Goal: Task Accomplishment & Management: Use online tool/utility

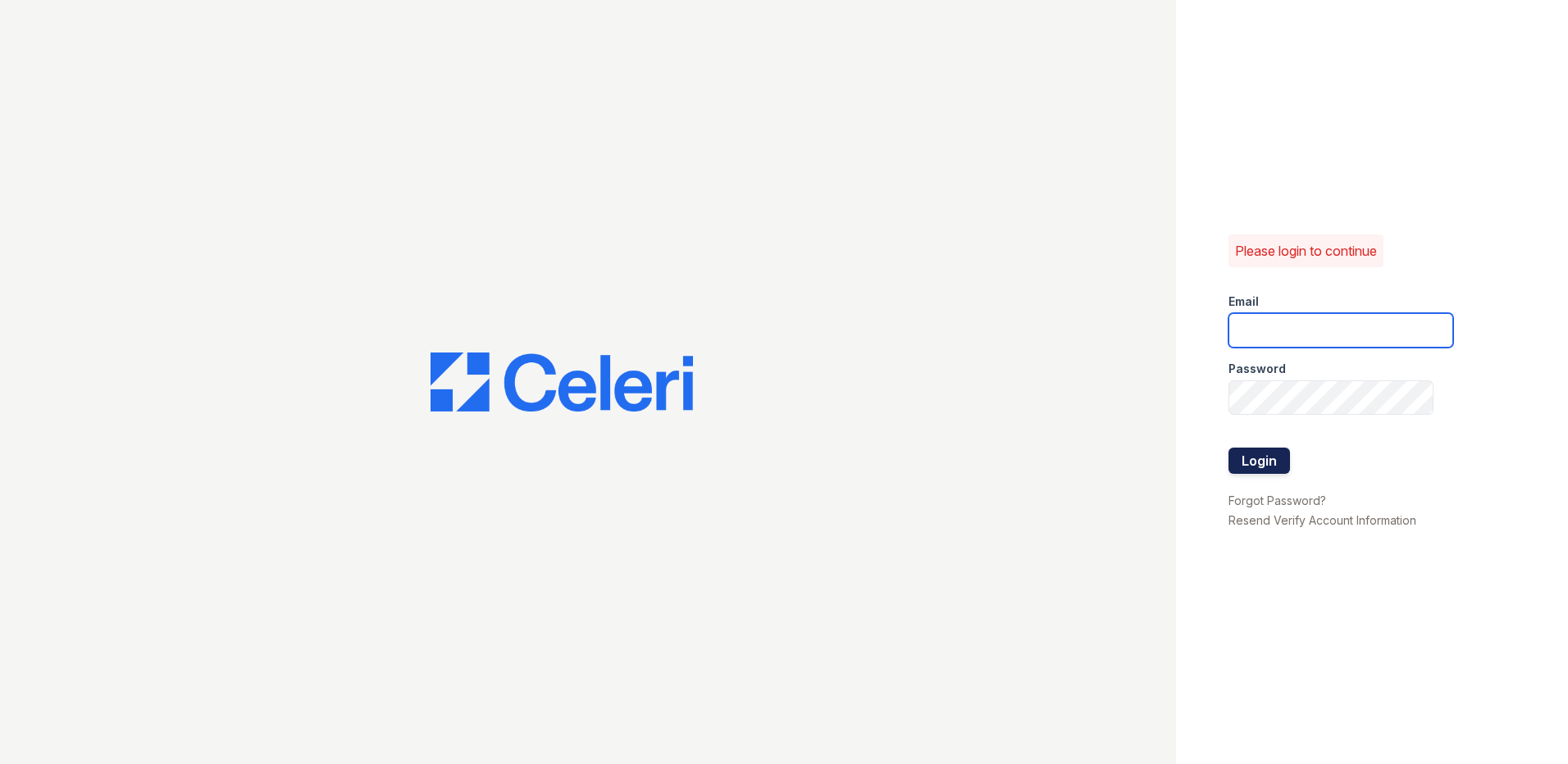
type input "carlylesouth1@cafmanagement.com"
click at [1263, 469] on button "Login" at bounding box center [1259, 460] width 61 height 26
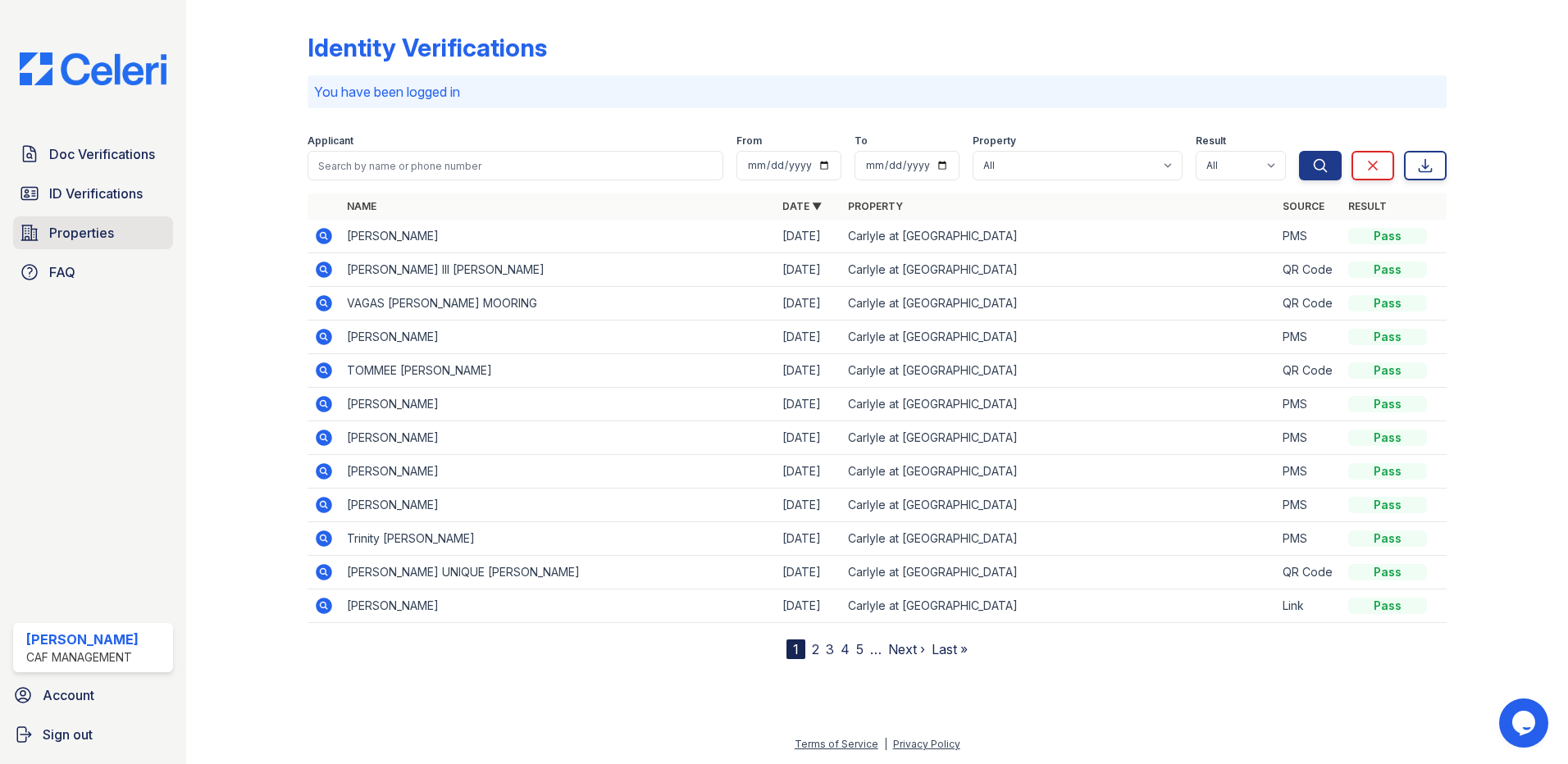
click at [71, 232] on span "Properties" at bounding box center [81, 233] width 65 height 20
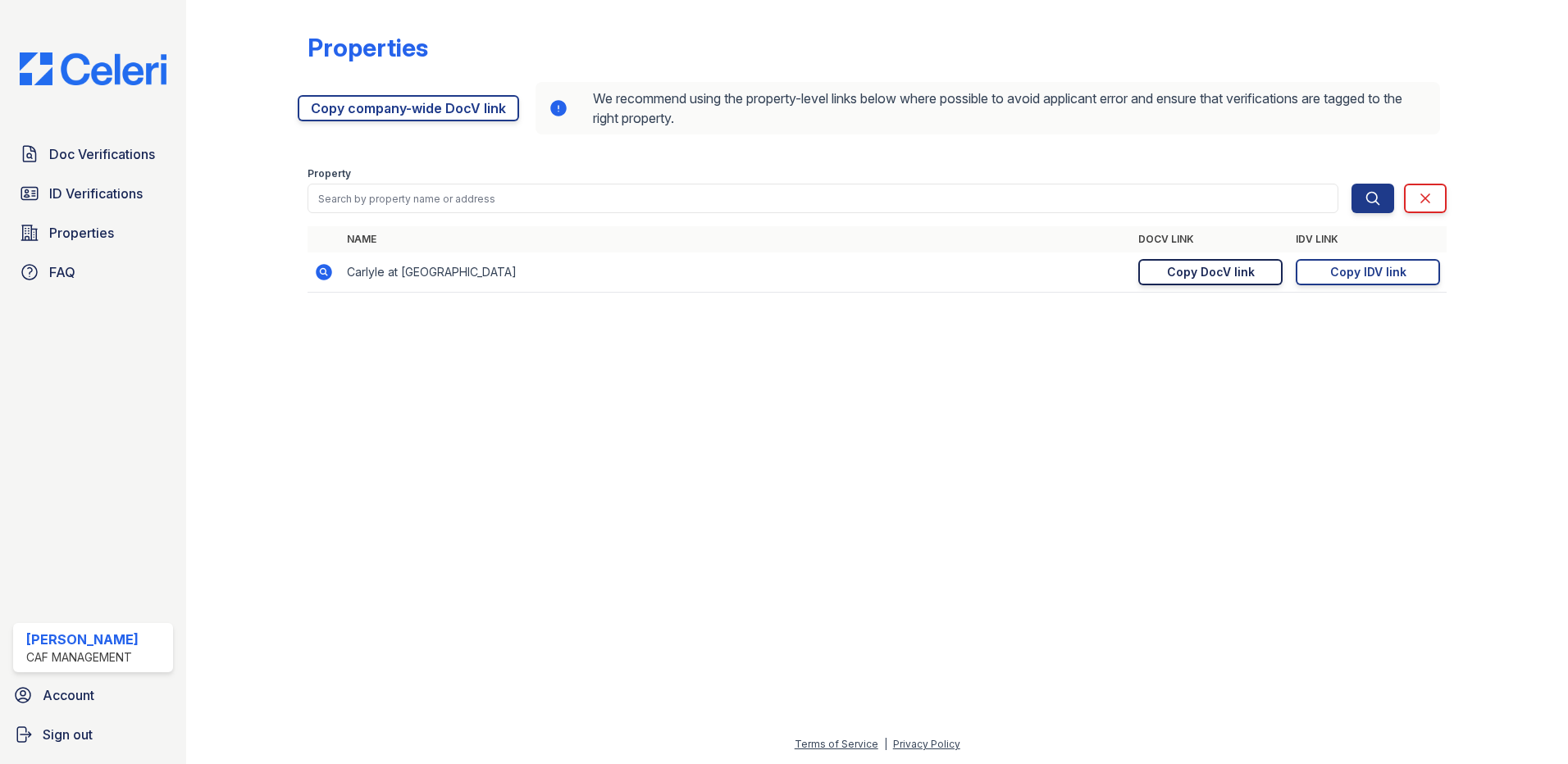
click at [1215, 284] on link "Copy DocV link Copy link" at bounding box center [1211, 272] width 144 height 26
